Goal: Navigation & Orientation: Go to known website

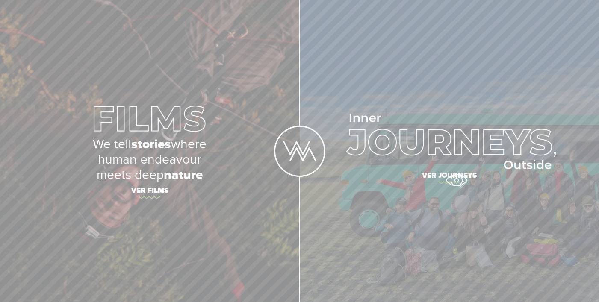
click at [456, 180] on span "Ver journeys" at bounding box center [448, 177] width 299 height 18
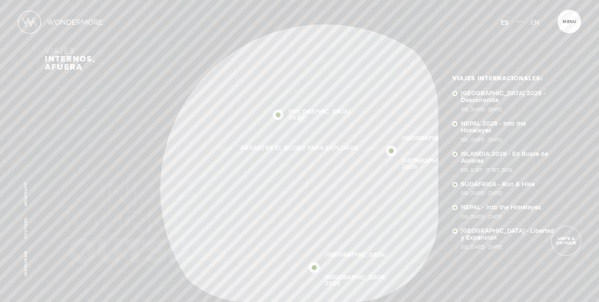
click at [301, 112] on link "ISLANDIA 2026" at bounding box center [318, 115] width 61 height 12
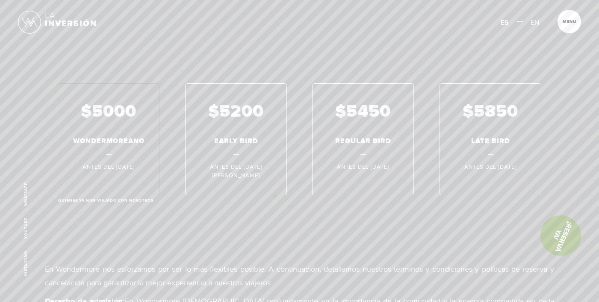
scroll to position [4861, 0]
